Goal: Task Accomplishment & Management: Use online tool/utility

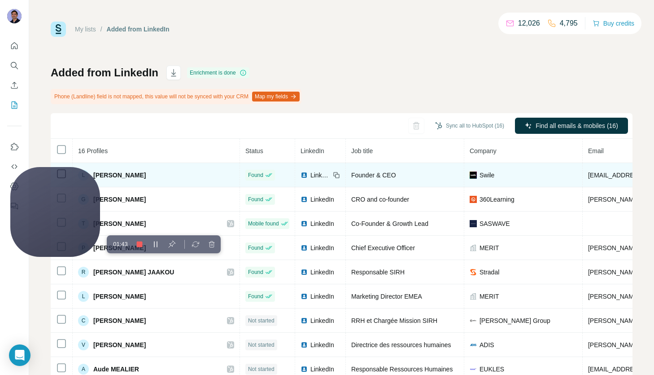
click at [130, 174] on span "[PERSON_NAME]" at bounding box center [119, 174] width 52 height 9
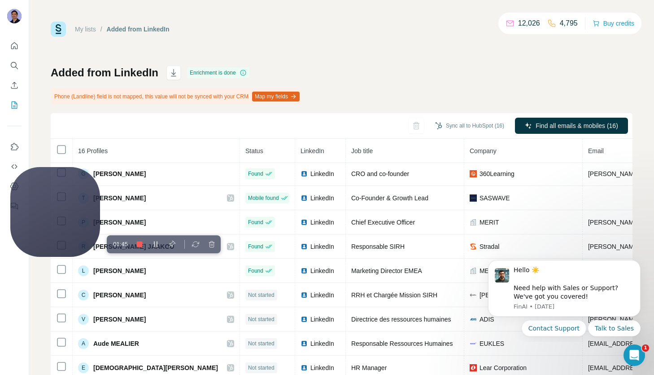
scroll to position [28, 0]
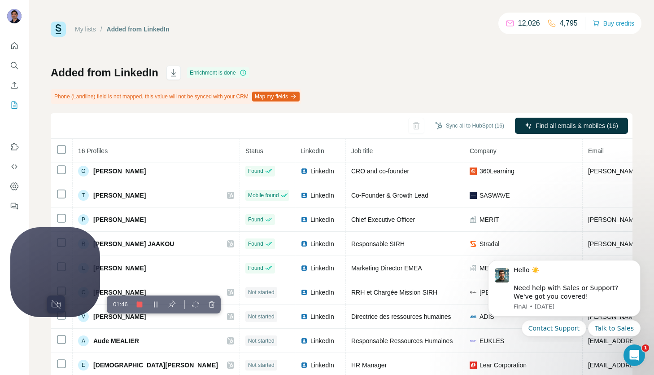
drag, startPoint x: 64, startPoint y: 204, endPoint x: 64, endPoint y: 321, distance: 117.5
click at [64, 317] on div at bounding box center [55, 272] width 90 height 90
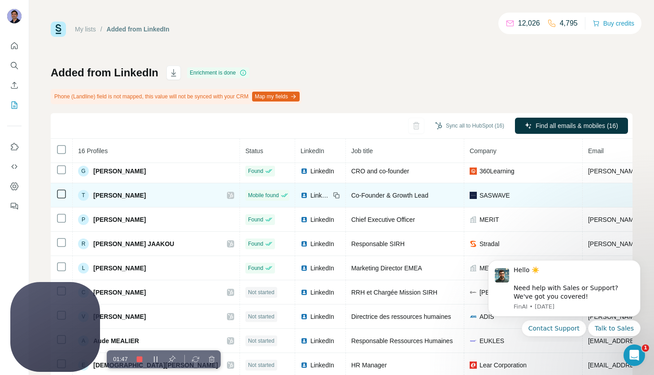
scroll to position [0, 0]
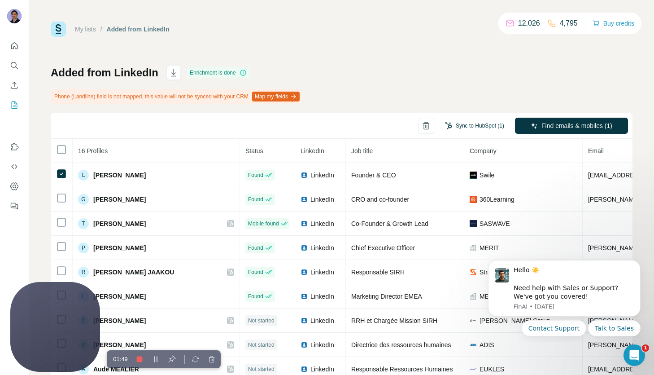
click at [478, 125] on button "Sync to HubSpot (1)" at bounding box center [475, 125] width 72 height 13
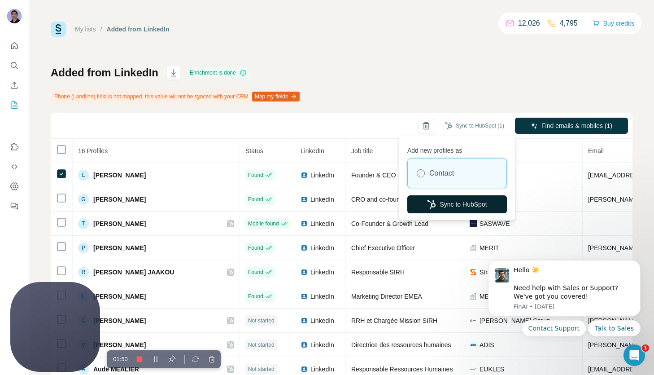
click at [445, 202] on button "Sync to HubSpot" at bounding box center [457, 204] width 100 height 18
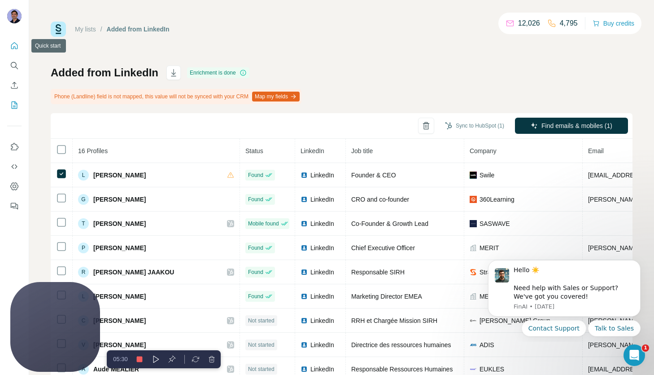
click at [13, 44] on icon "Quick start" at bounding box center [14, 45] width 9 height 9
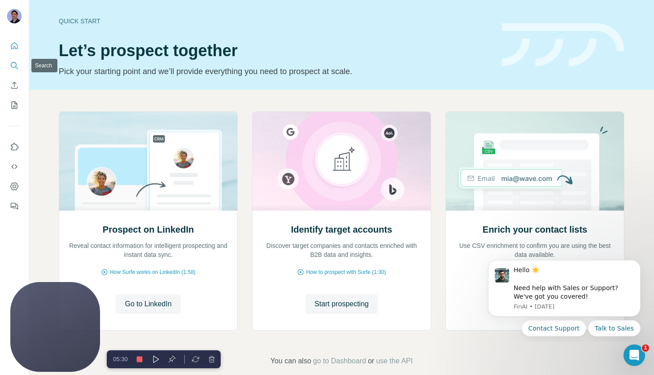
click at [14, 66] on icon "Search" at bounding box center [14, 65] width 9 height 9
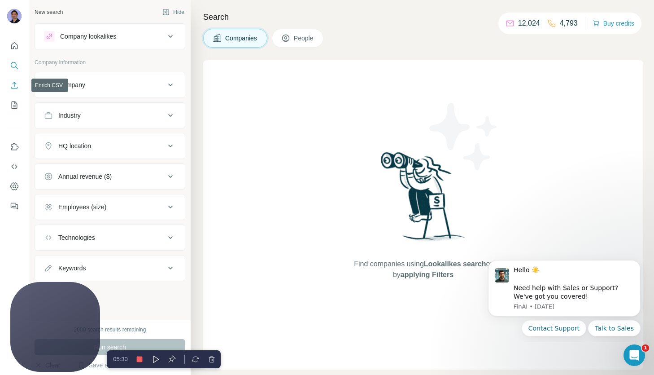
click at [13, 87] on icon "Enrich CSV" at bounding box center [14, 85] width 9 height 9
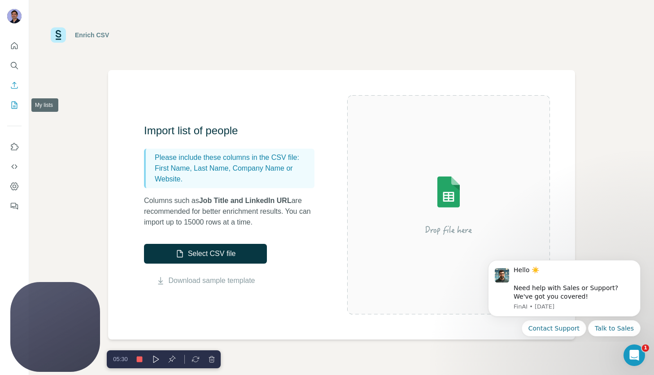
click at [13, 107] on icon "My lists" at bounding box center [14, 104] width 9 height 9
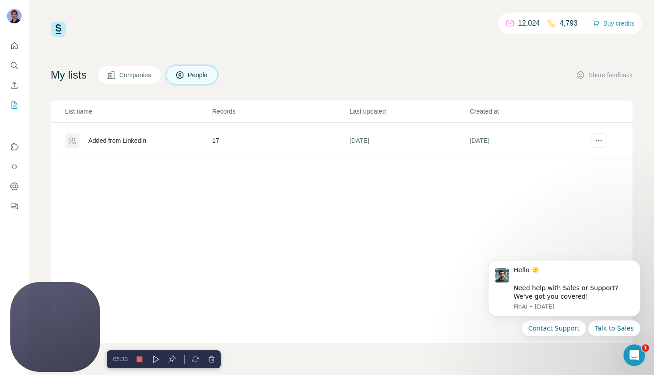
click at [127, 139] on div "Added from LinkedIn" at bounding box center [117, 140] width 58 height 9
click at [15, 64] on icon "Search" at bounding box center [14, 65] width 9 height 9
